Goal: Task Accomplishment & Management: Use online tool/utility

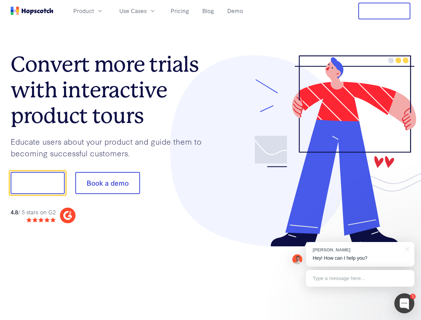
click at [211, 160] on div at bounding box center [311, 151] width 200 height 192
click at [94, 11] on span "Product" at bounding box center [83, 11] width 21 height 8
click at [147, 11] on span "Use Cases" at bounding box center [132, 11] width 27 height 8
click at [385, 11] on button "Free Trial" at bounding box center [385, 11] width 52 height 17
click at [37, 183] on button "Show me!" at bounding box center [38, 183] width 54 height 22
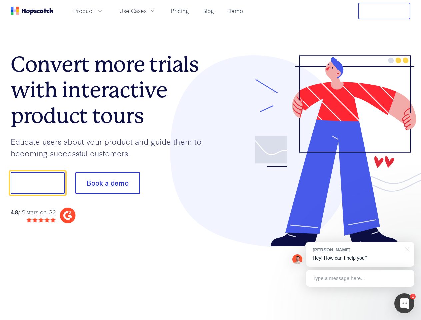
click at [107, 183] on button "Book a demo" at bounding box center [107, 183] width 65 height 22
click at [405, 304] on div at bounding box center [405, 304] width 20 height 20
click at [360, 255] on div "[PERSON_NAME] Hey! How can I help you?" at bounding box center [360, 254] width 108 height 25
click at [406, 249] on div at bounding box center [352, 182] width 125 height 223
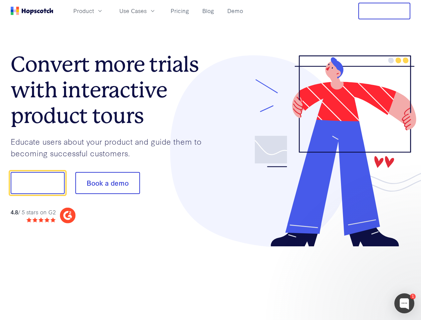
click at [360, 279] on div at bounding box center [352, 226] width 125 height 133
